Goal: Task Accomplishment & Management: Use online tool/utility

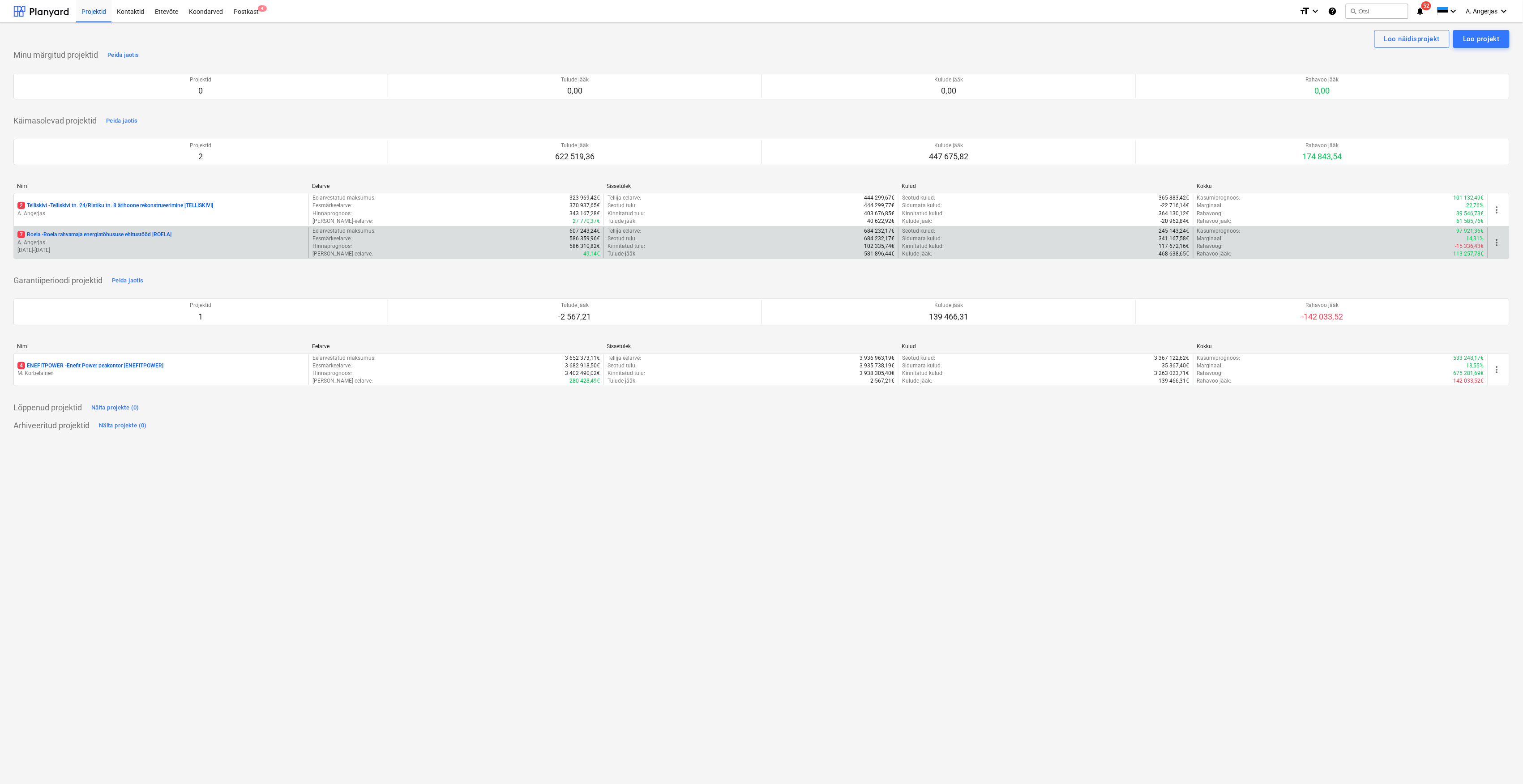
click at [74, 240] on p "A. Angerjas" at bounding box center [161, 242] width 288 height 8
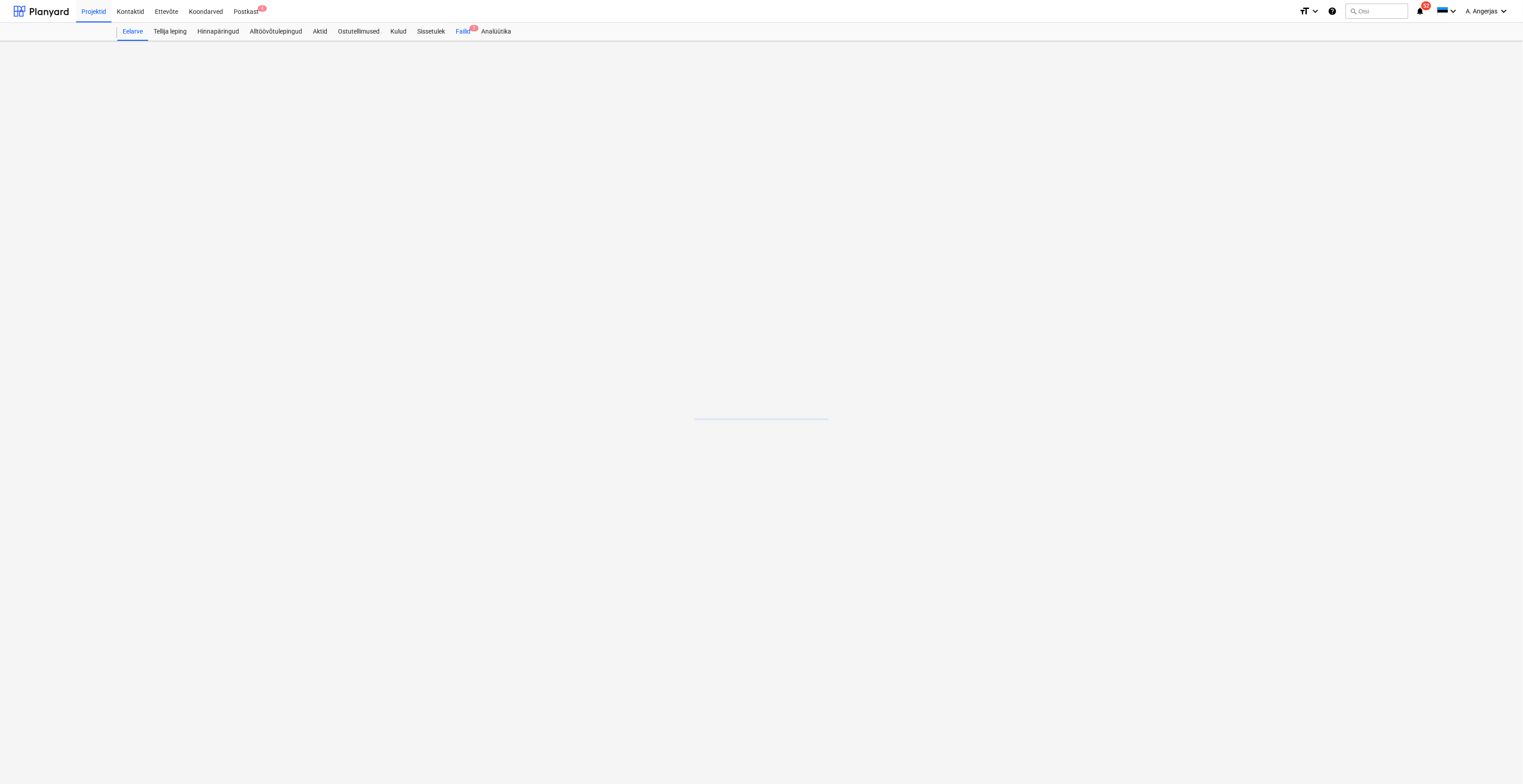
click at [468, 27] on div "Failid 7" at bounding box center [463, 31] width 25 height 18
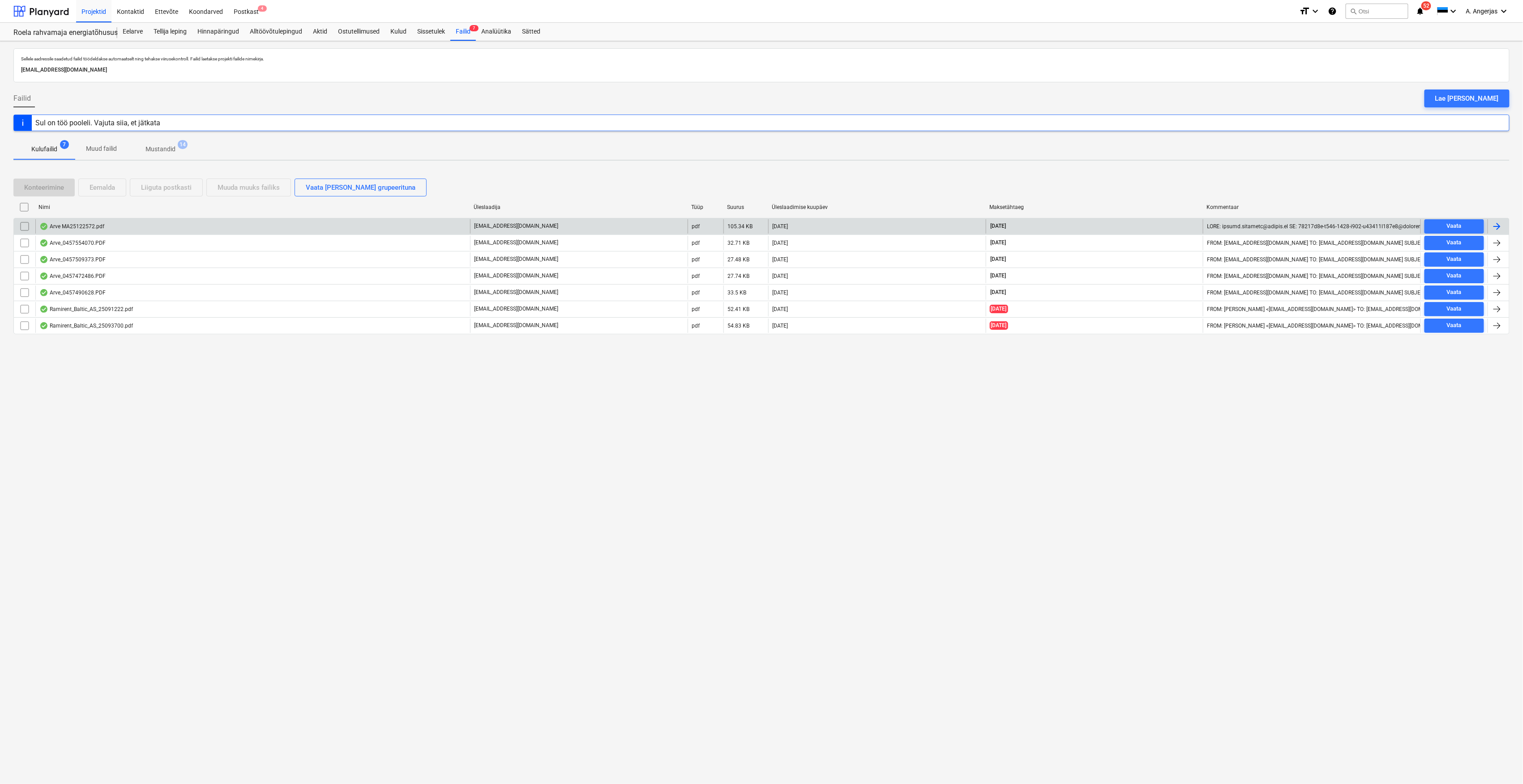
click at [99, 225] on div "Arve MA25122572.pdf" at bounding box center [71, 226] width 65 height 7
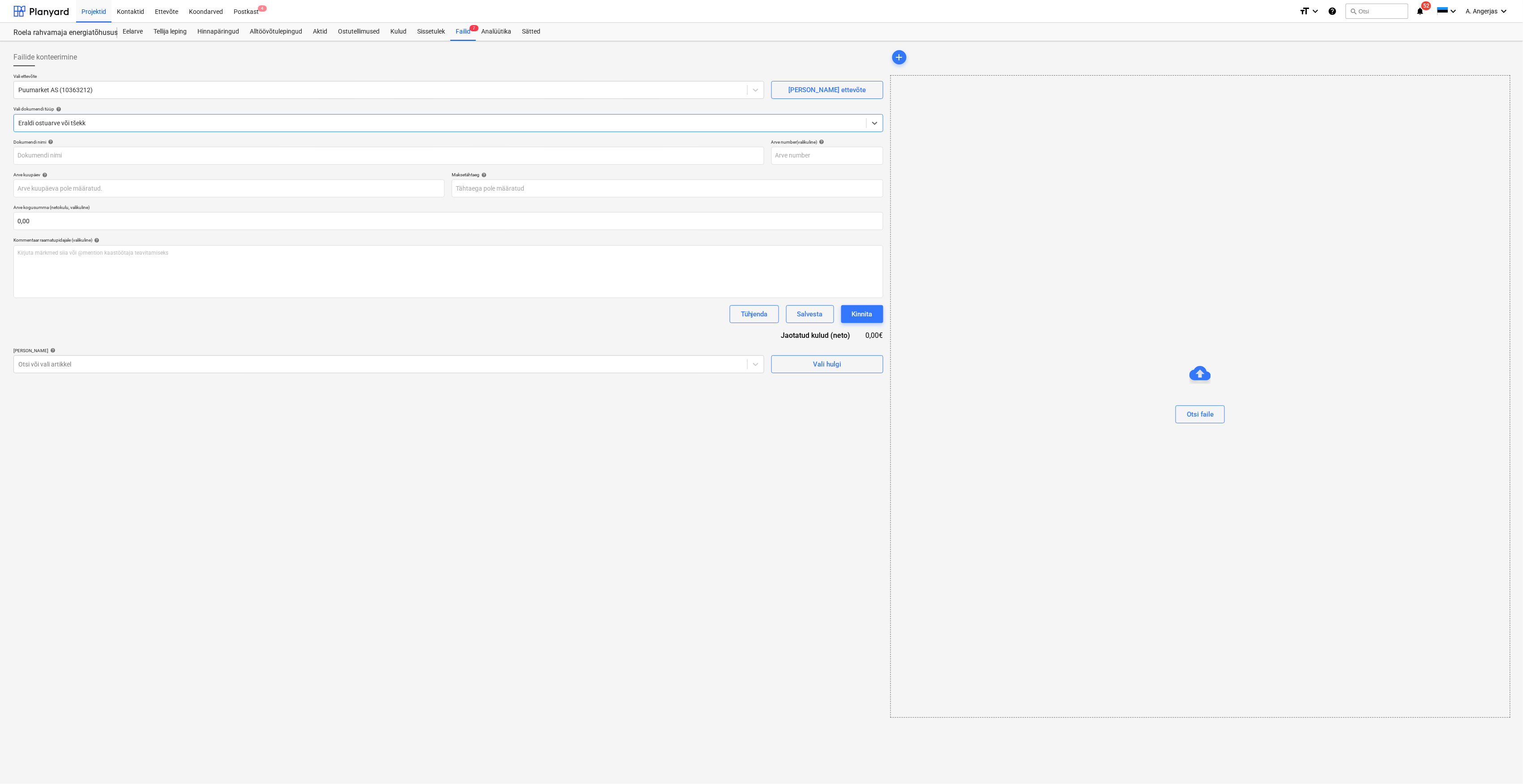
type input "MA25122572"
type input "30 Sep 2025"
type input "28 Oct 2025"
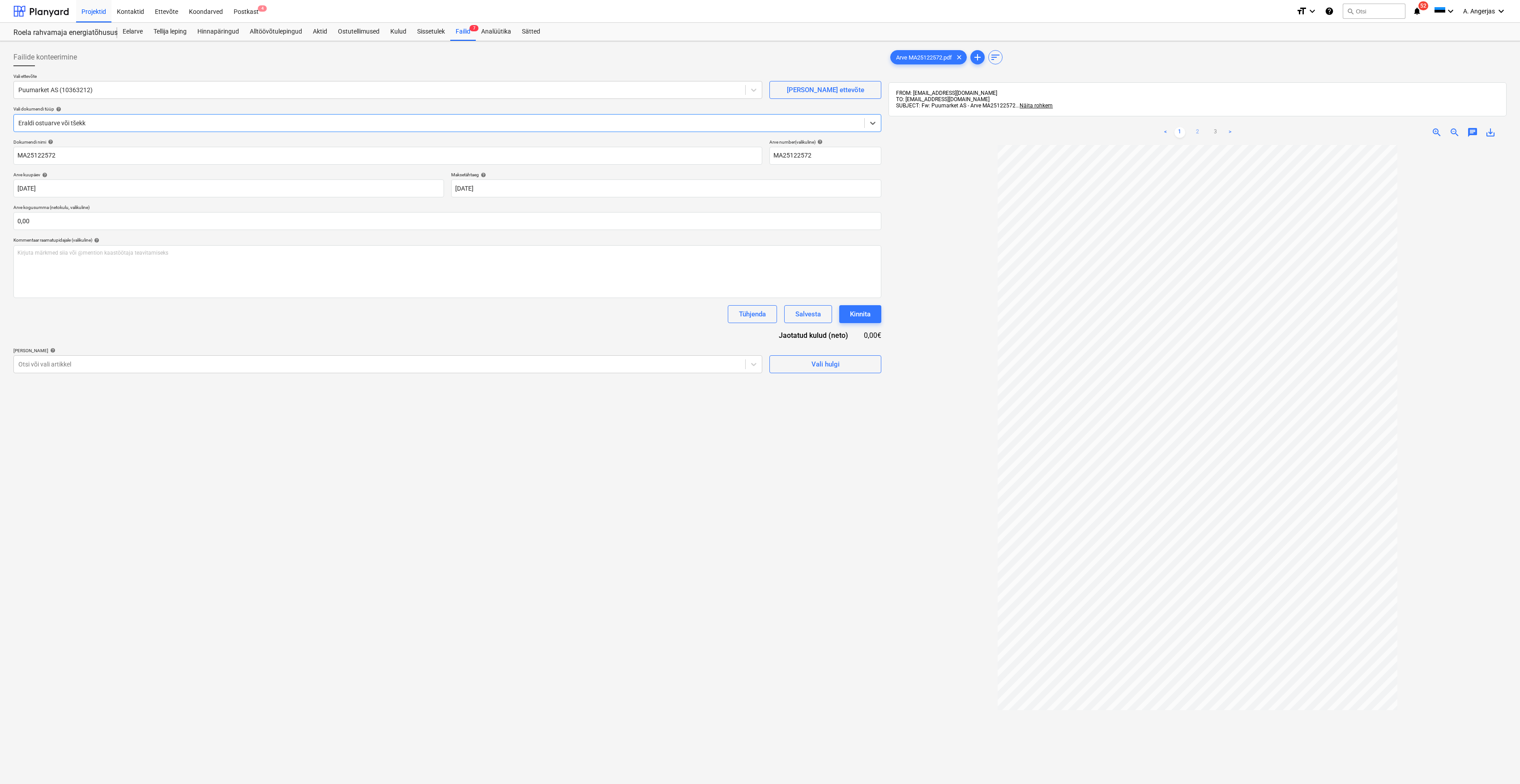
click at [1201, 132] on link "2" at bounding box center [1198, 132] width 11 height 11
click at [1193, 132] on link "2" at bounding box center [1198, 132] width 11 height 11
click at [1194, 133] on link "2" at bounding box center [1198, 132] width 11 height 11
drag, startPoint x: 478, startPoint y: 28, endPoint x: 473, endPoint y: 31, distance: 5.8
click at [478, 28] on span "7" at bounding box center [474, 28] width 9 height 6
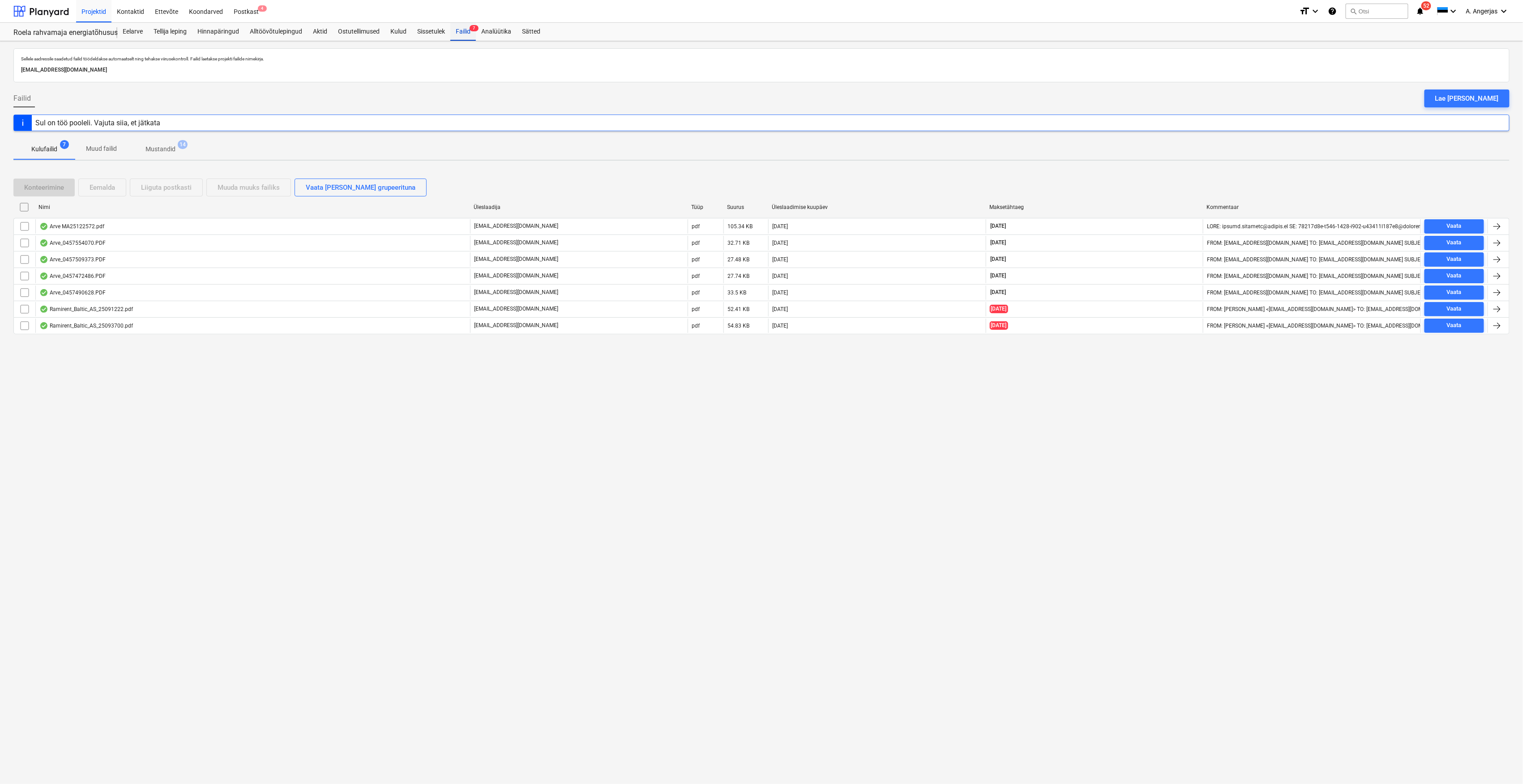
click at [471, 33] on div "Failid 7" at bounding box center [463, 31] width 25 height 18
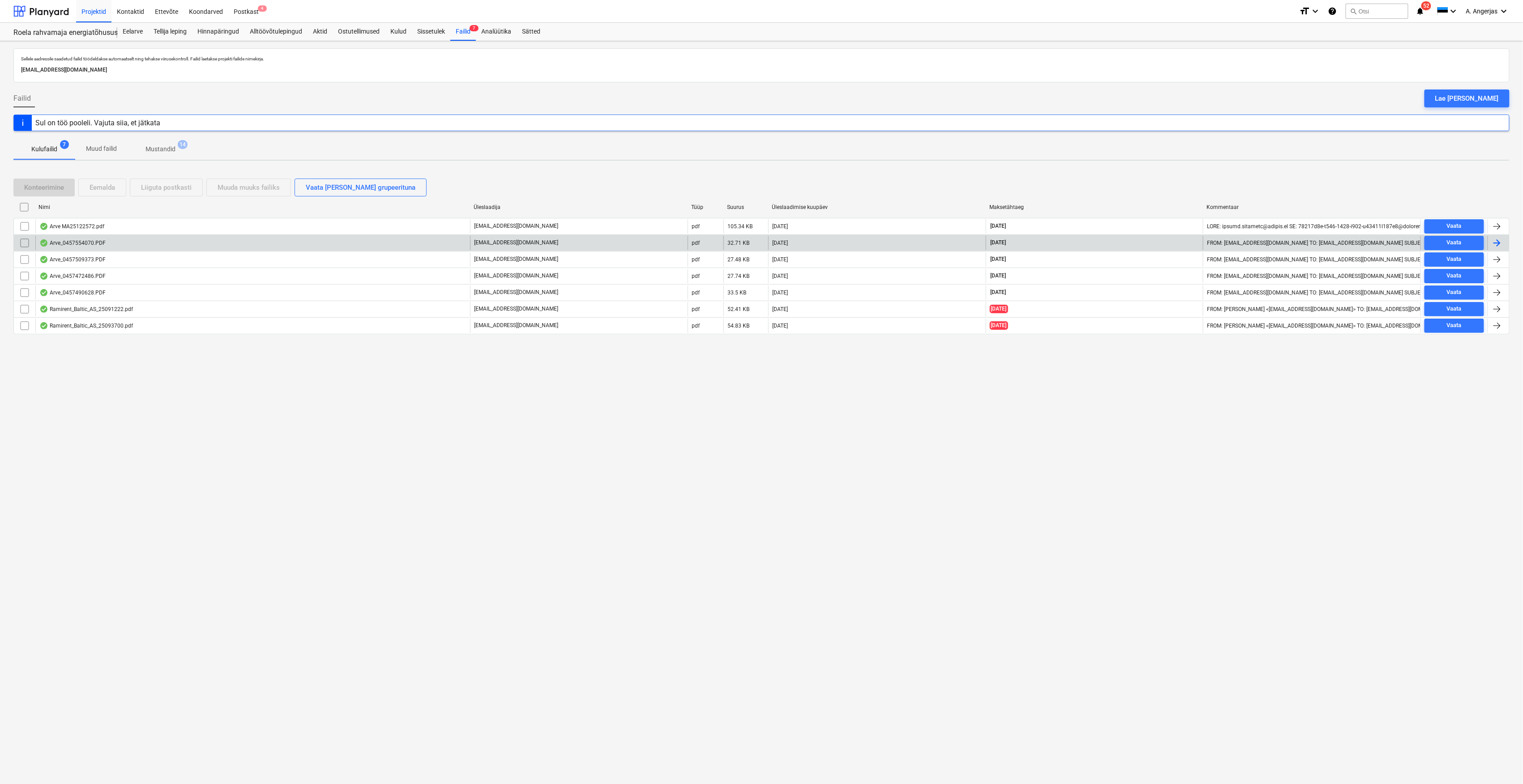
click at [61, 244] on div "Arve_0457554070.PDF" at bounding box center [72, 242] width 67 height 7
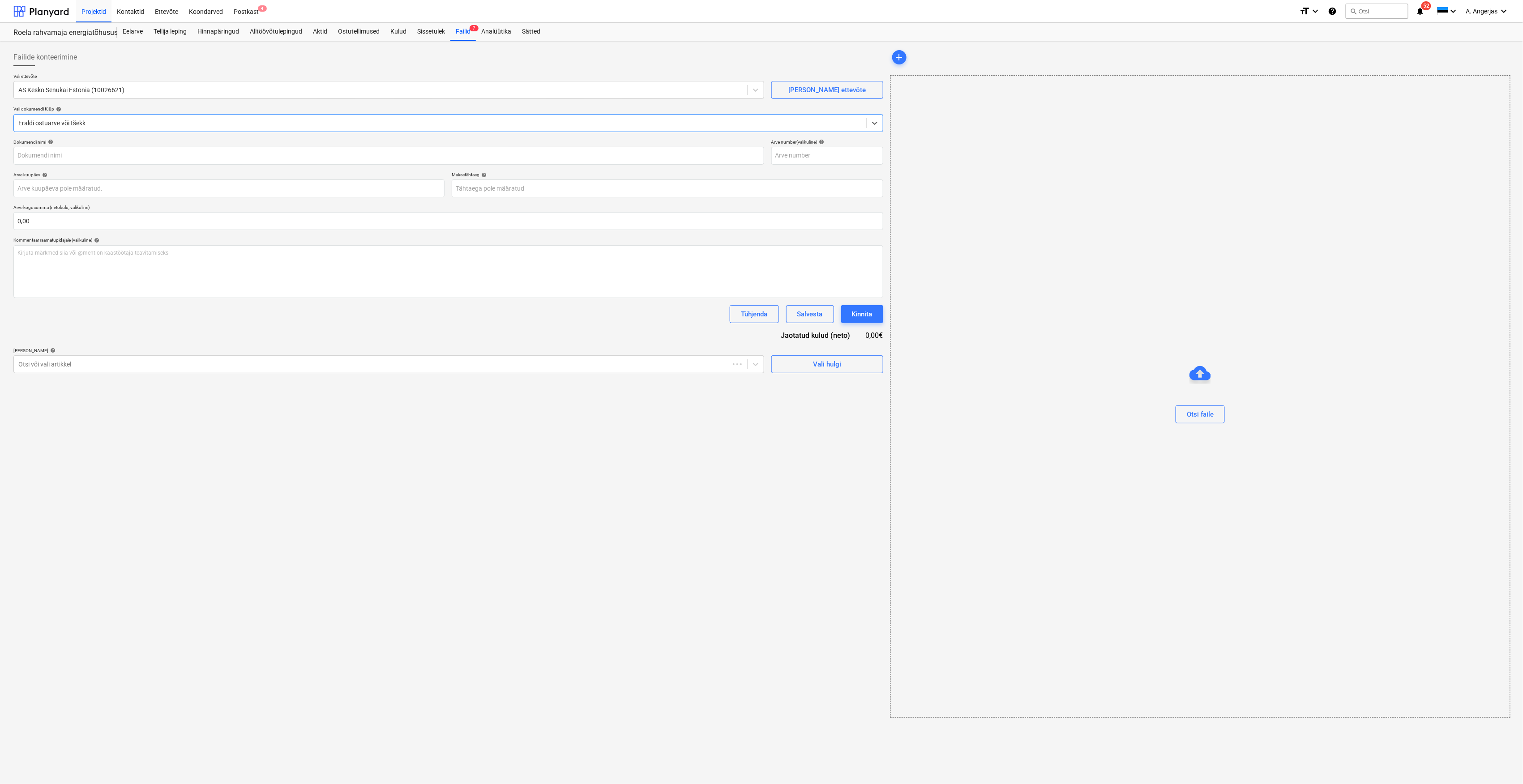
type input "457554070"
type input "30 Sep 2025"
type input "30 Oct 2025"
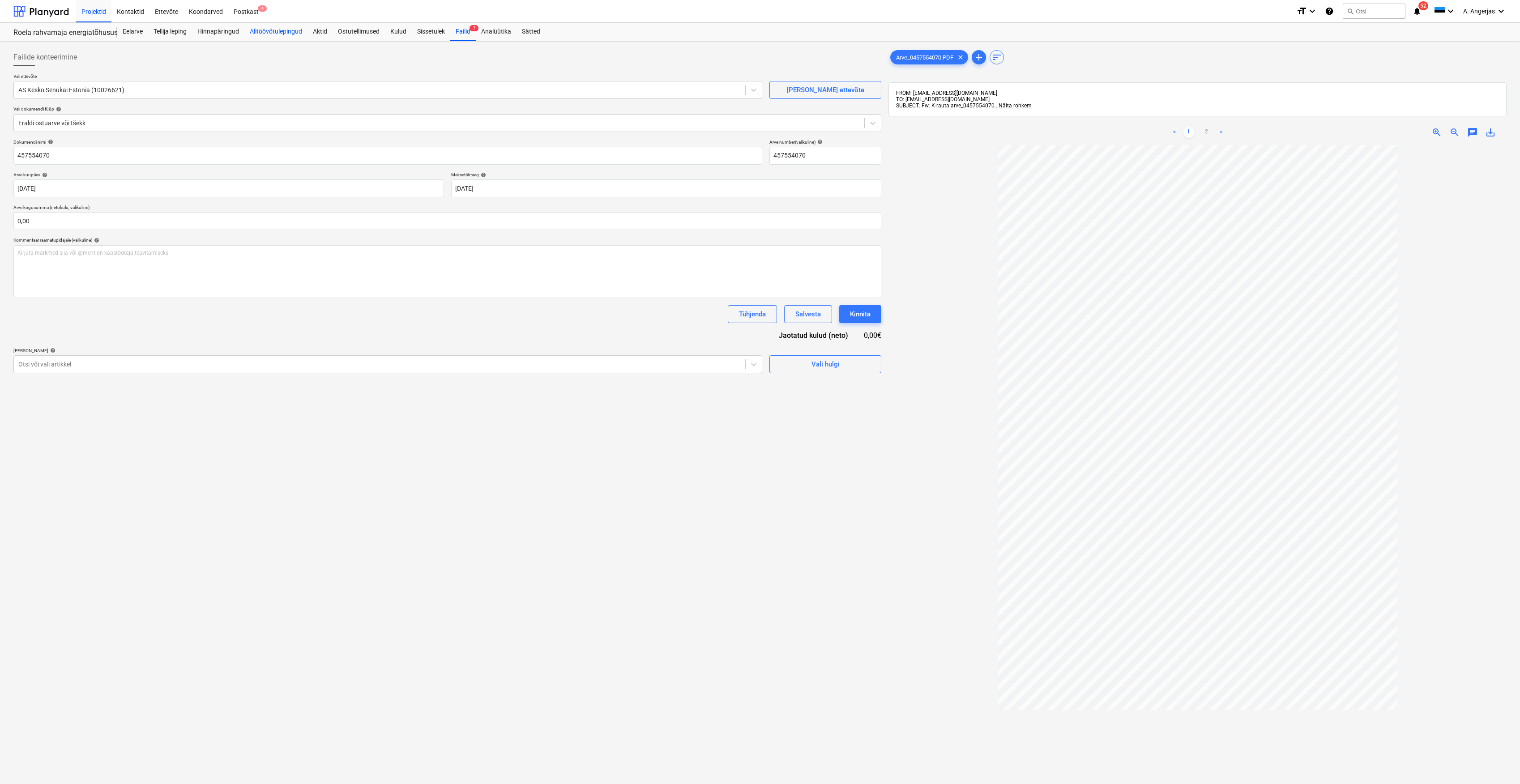
click at [277, 31] on div "Alltöövõtulepingud" at bounding box center [275, 31] width 63 height 18
